Goal: Complete application form

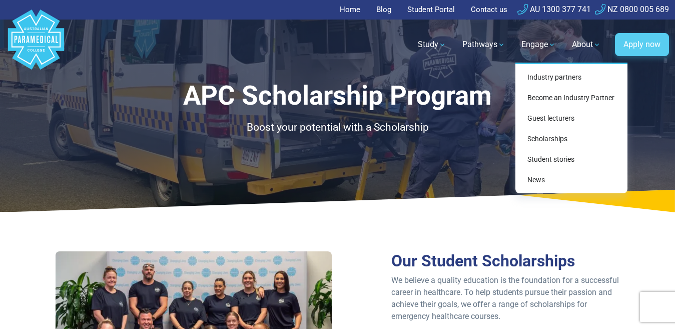
click at [630, 48] on link "Apply now" at bounding box center [642, 44] width 54 height 23
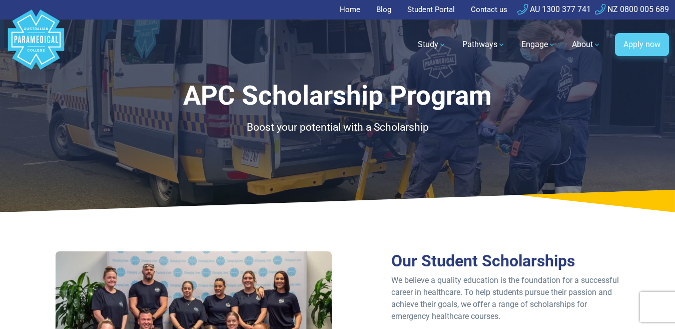
click at [637, 49] on link "Apply now" at bounding box center [642, 44] width 54 height 23
